Goal: Transaction & Acquisition: Purchase product/service

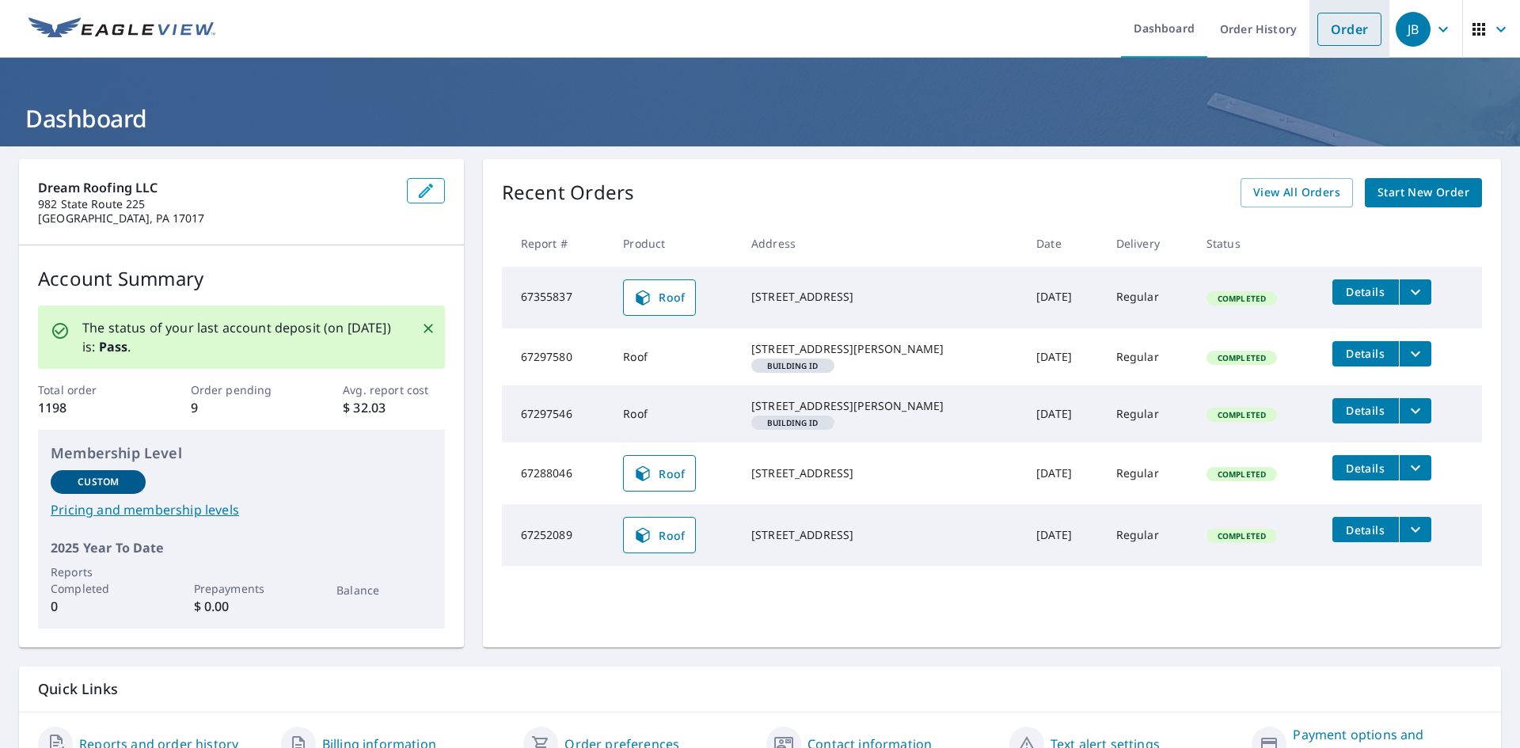
click at [1353, 21] on link "Order" at bounding box center [1349, 29] width 64 height 33
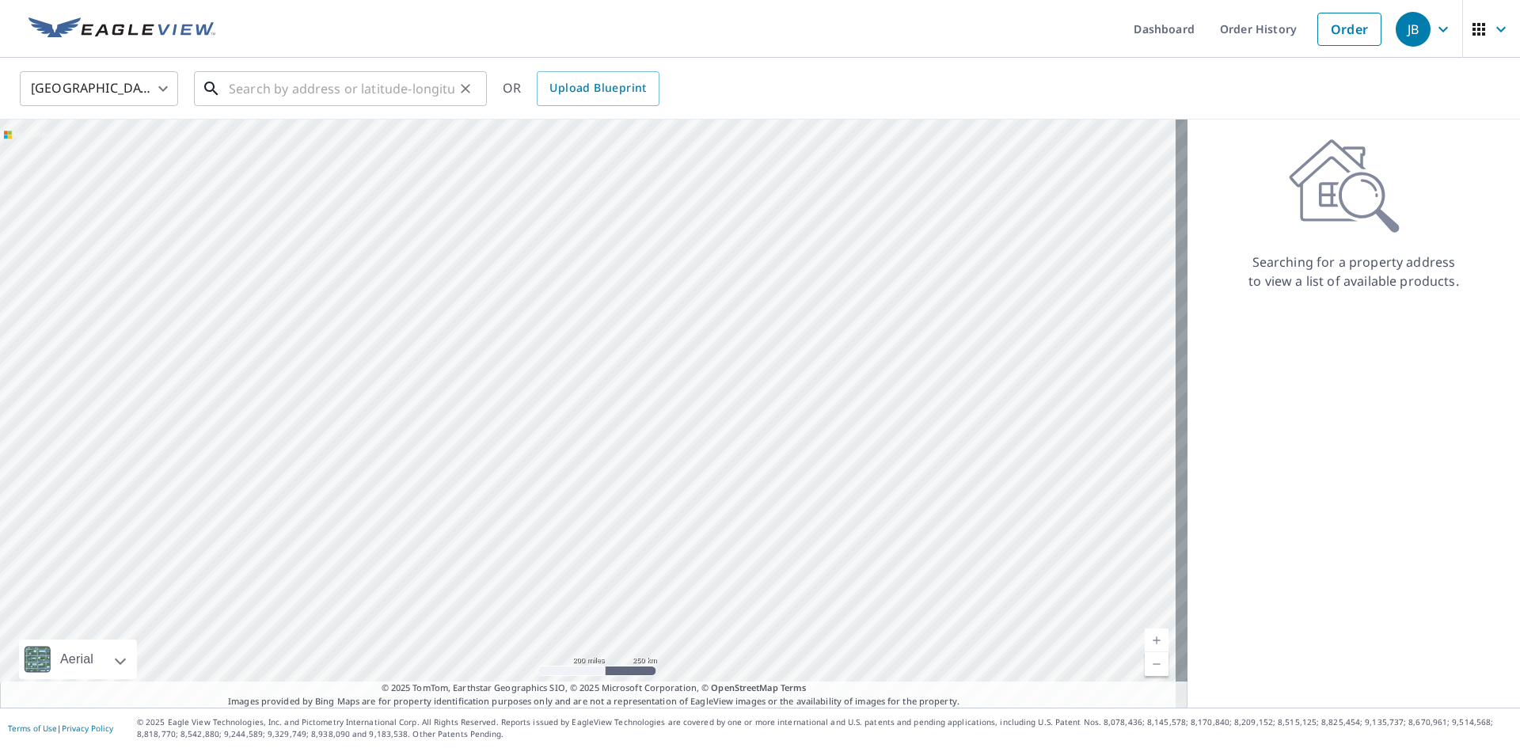
click at [342, 103] on input "text" at bounding box center [342, 88] width 226 height 44
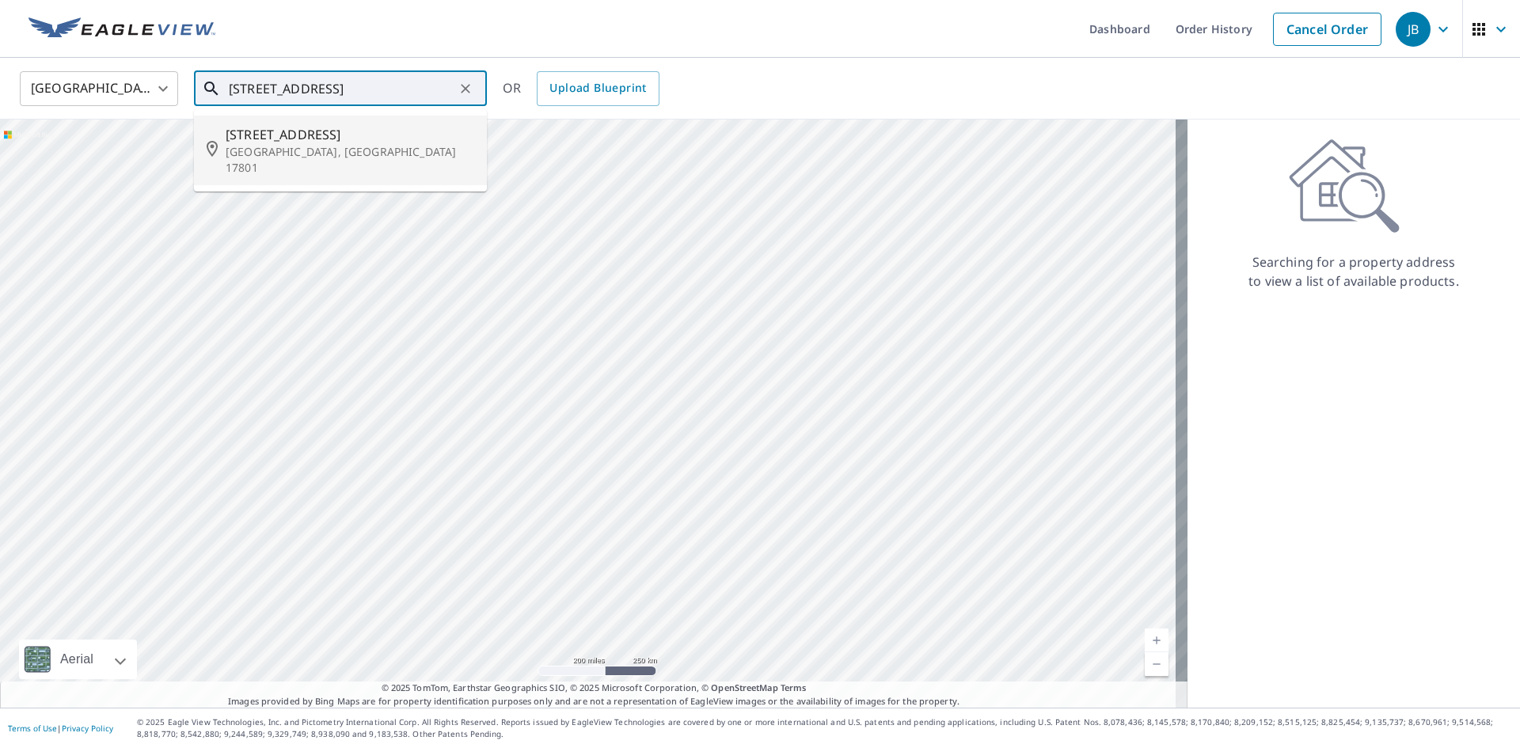
click at [400, 167] on li "[STREET_ADDRESS]" at bounding box center [340, 151] width 293 height 70
type input "[STREET_ADDRESS]"
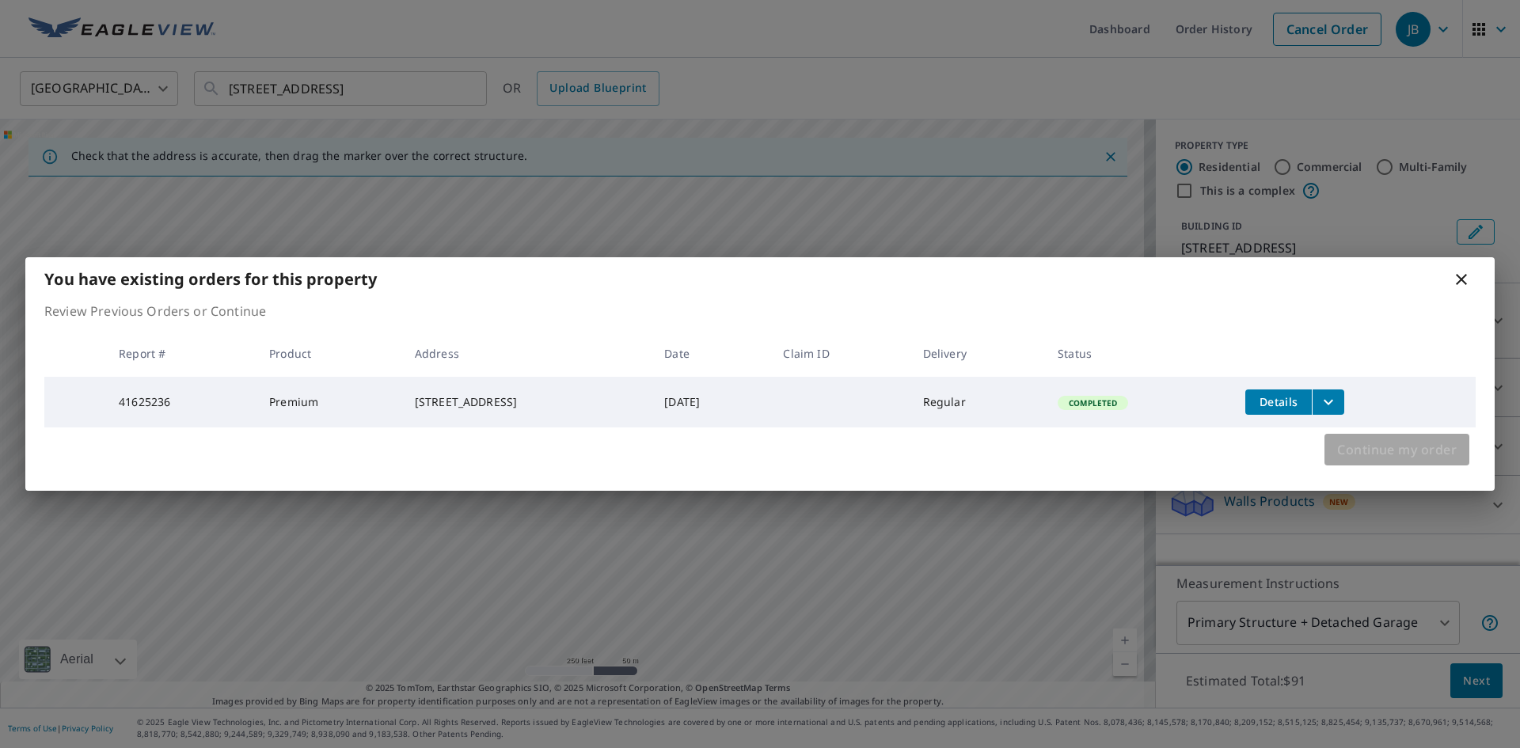
click at [1373, 457] on span "Continue my order" at bounding box center [1397, 449] width 120 height 22
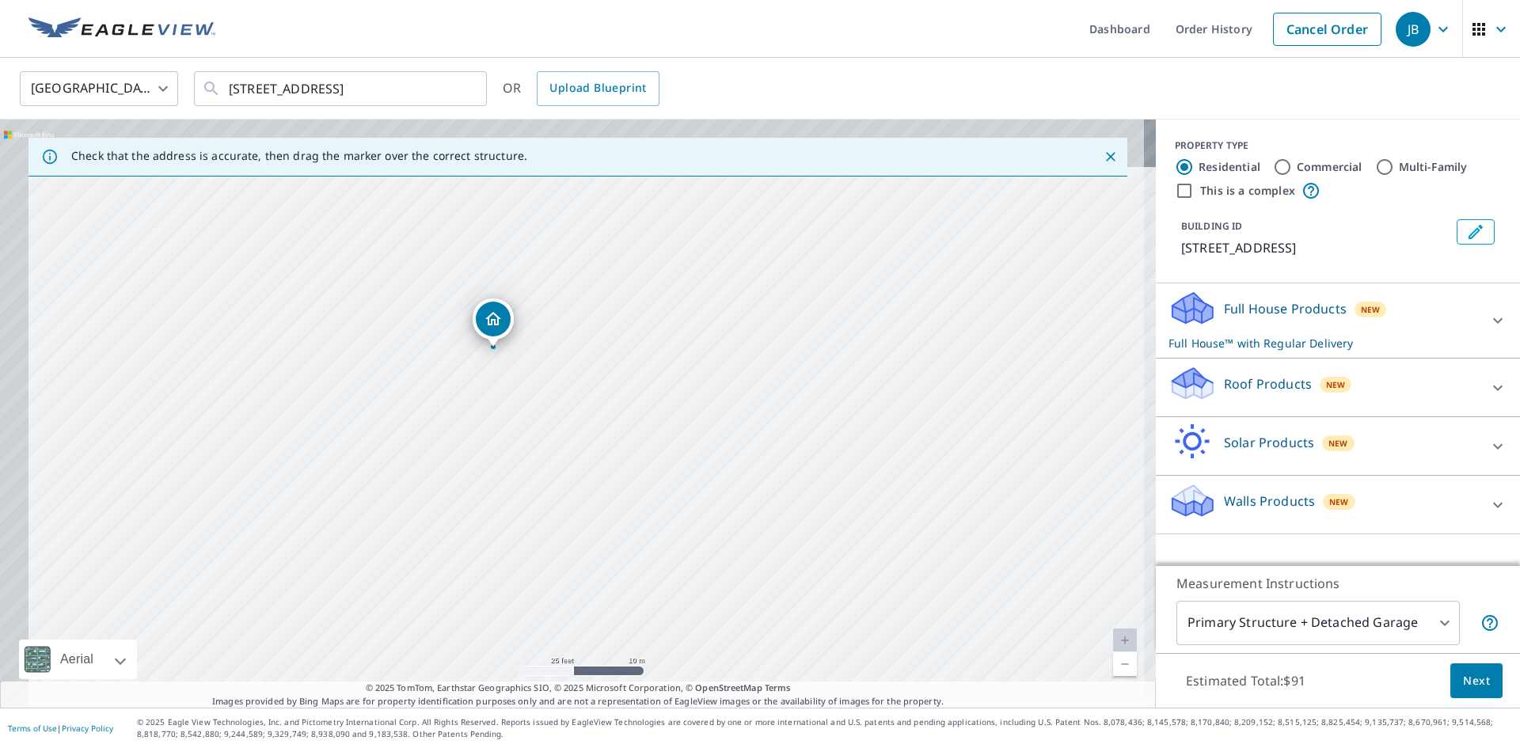
drag, startPoint x: 527, startPoint y: 314, endPoint x: 646, endPoint y: 479, distance: 203.0
click at [646, 479] on div "[STREET_ADDRESS]" at bounding box center [578, 414] width 1156 height 588
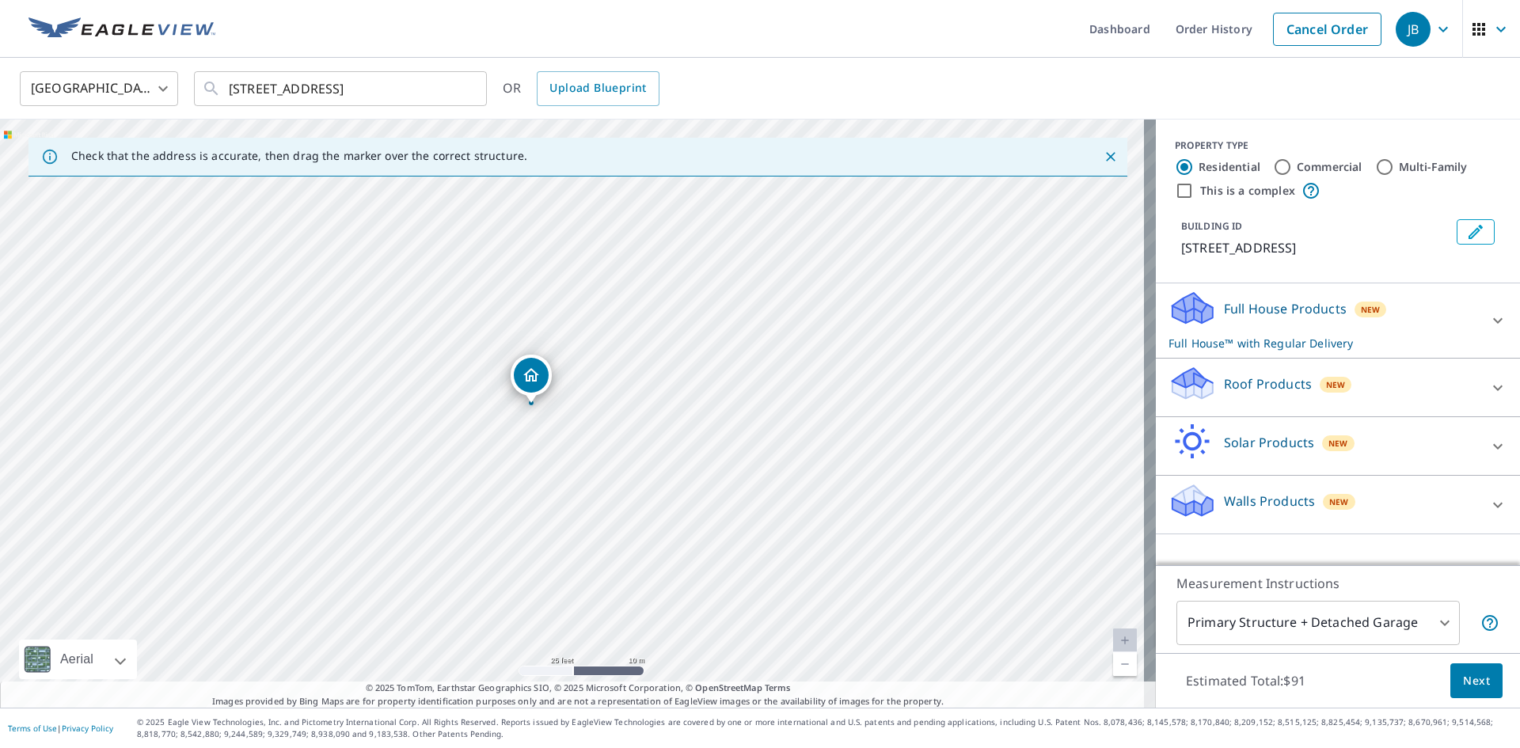
drag, startPoint x: 552, startPoint y: 373, endPoint x: 531, endPoint y: 381, distance: 22.0
